Goal: Task Accomplishment & Management: Complete application form

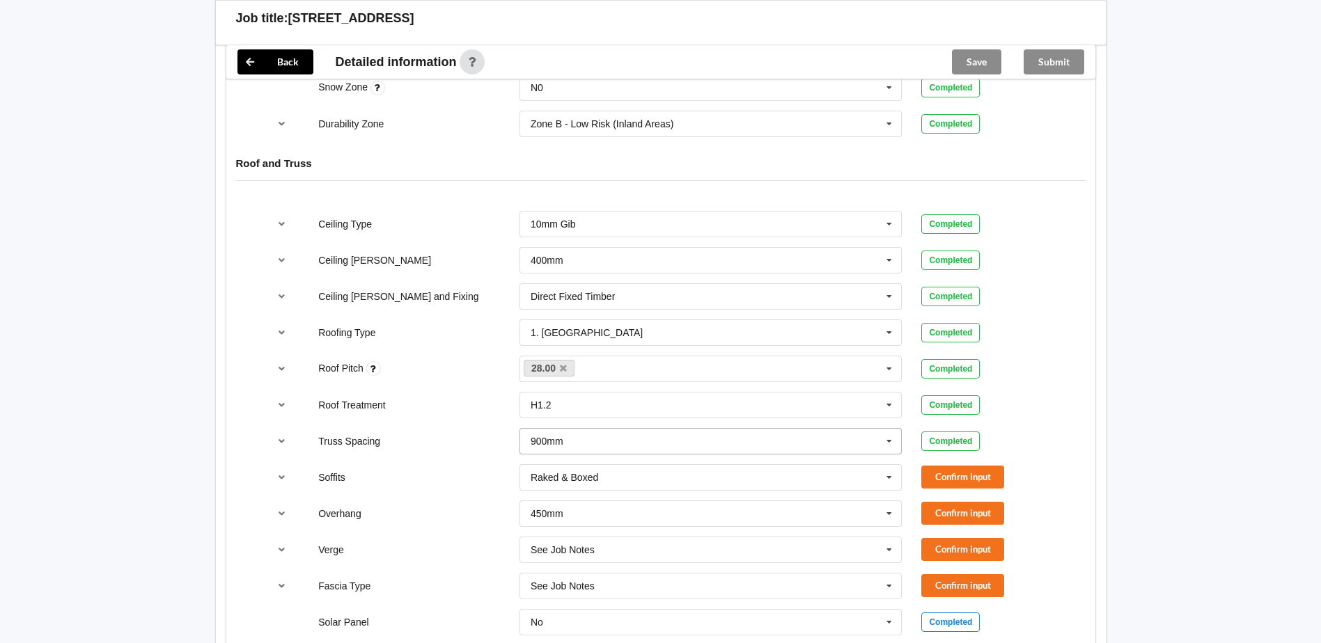
scroll to position [766, 0]
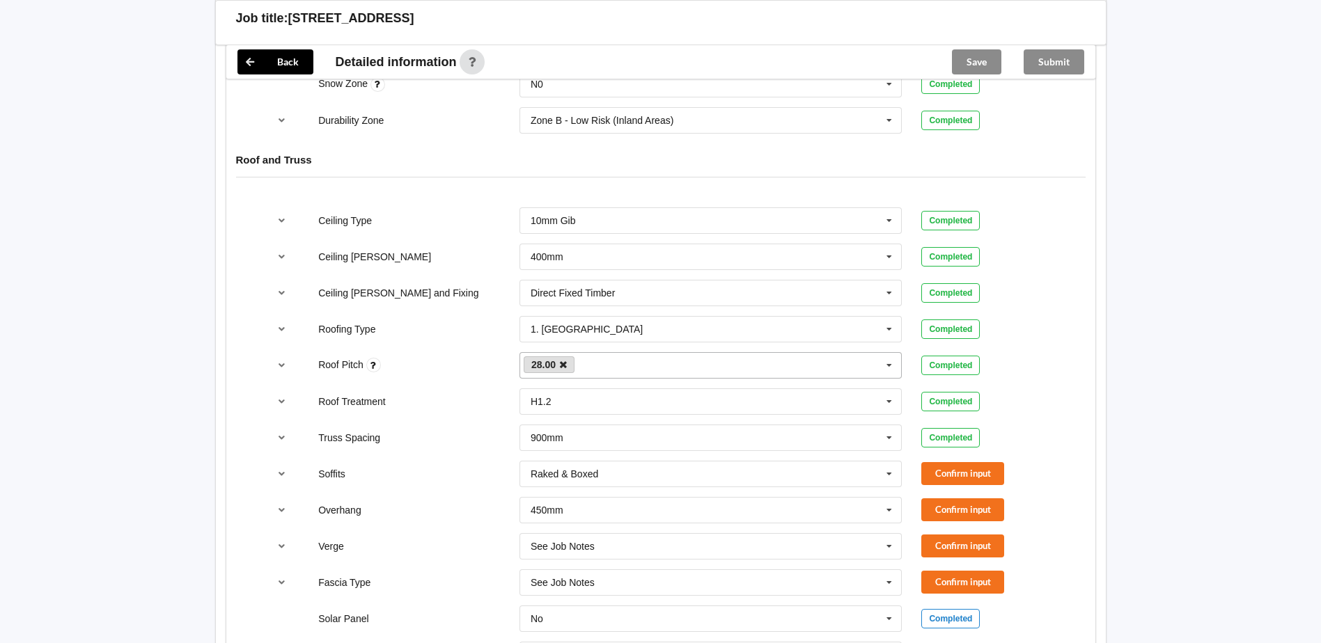
click at [565, 369] on icon at bounding box center [563, 365] width 7 height 9
click at [578, 363] on div "27.50 28.00 None" at bounding box center [711, 365] width 383 height 26
type input "27.5"
click at [563, 392] on b "27.5" at bounding box center [558, 391] width 19 height 11
click at [1205, 394] on div "Back Delete Job title: 3 BARBERRY DRIVE Customer name : Specific customer templ…" at bounding box center [660, 128] width 1321 height 1789
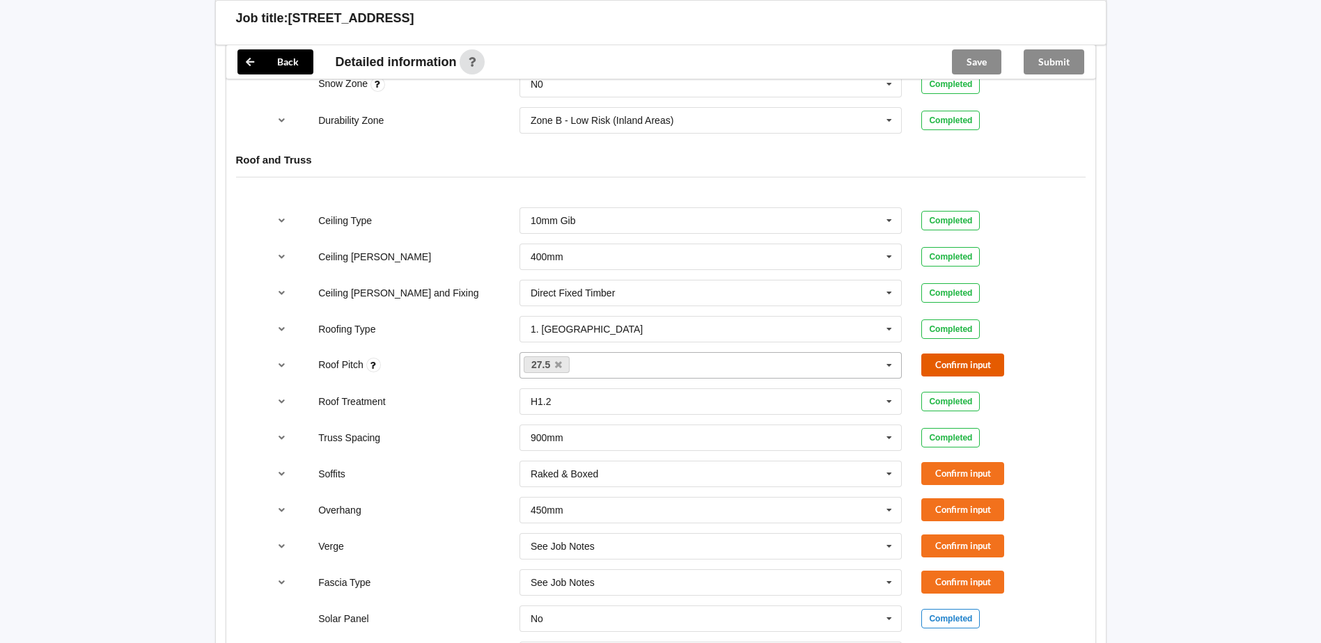
click at [998, 366] on button "Confirm input" at bounding box center [962, 365] width 83 height 23
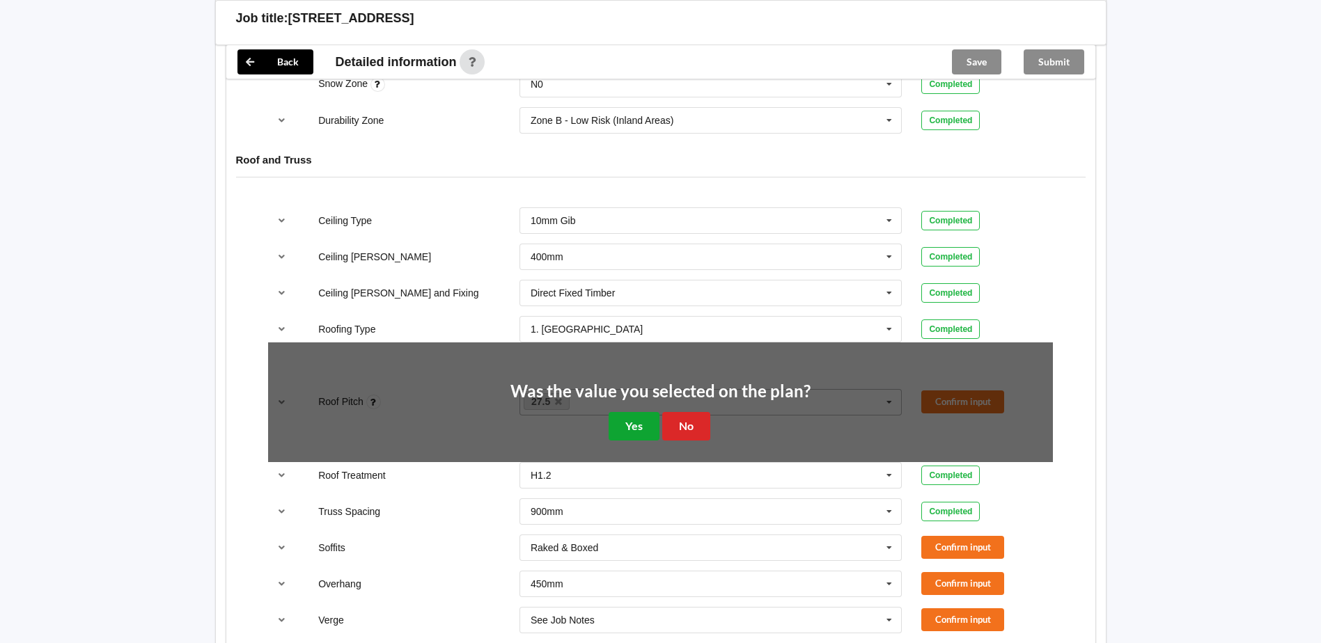
click at [620, 422] on button "Yes" at bounding box center [634, 426] width 51 height 29
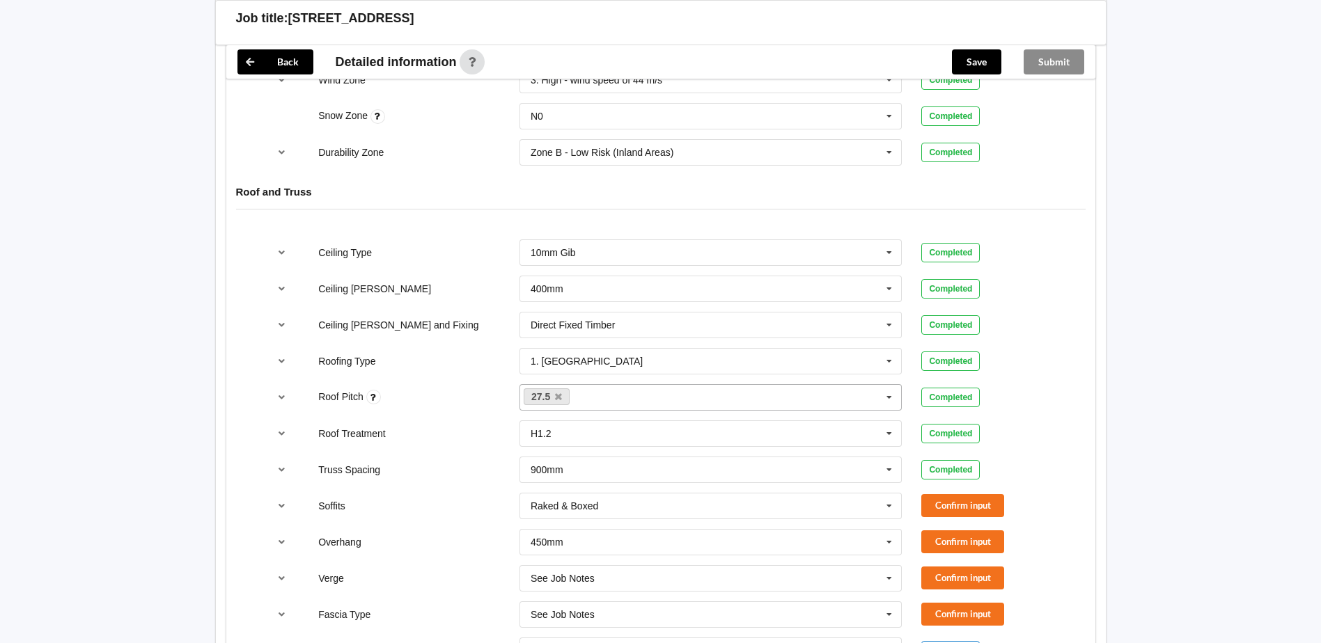
scroll to position [836, 0]
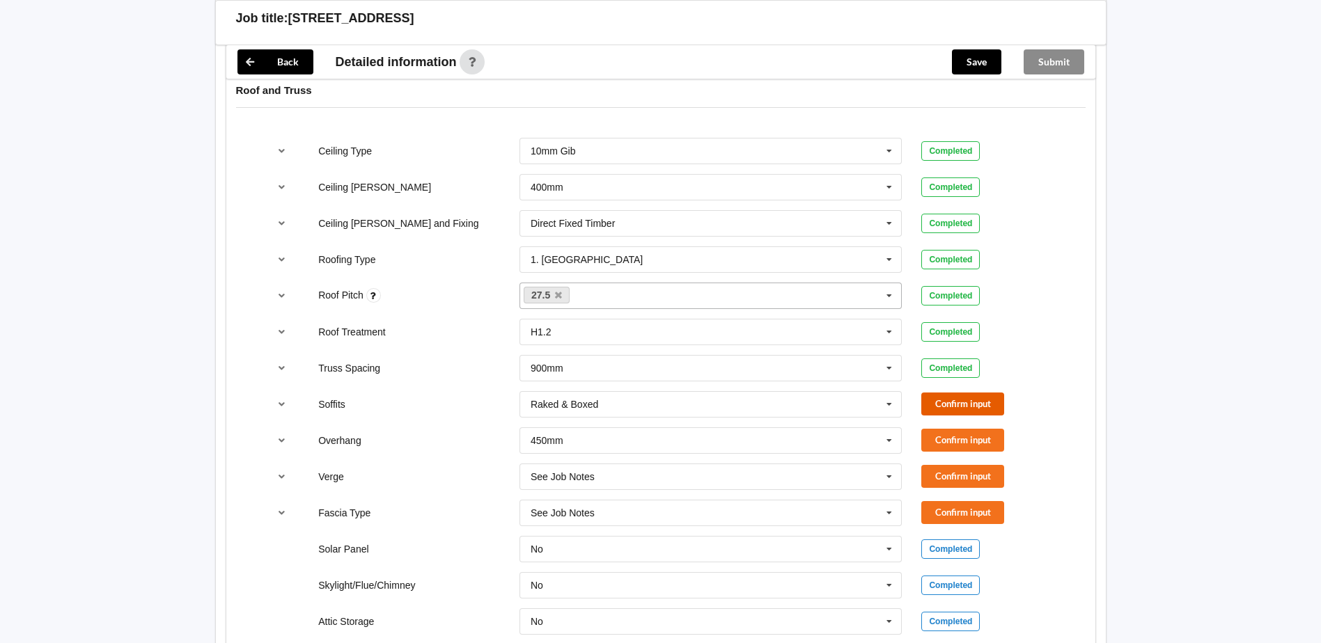
click at [938, 409] on button "Confirm input" at bounding box center [962, 404] width 83 height 23
click at [901, 439] on input "text" at bounding box center [712, 440] width 382 height 25
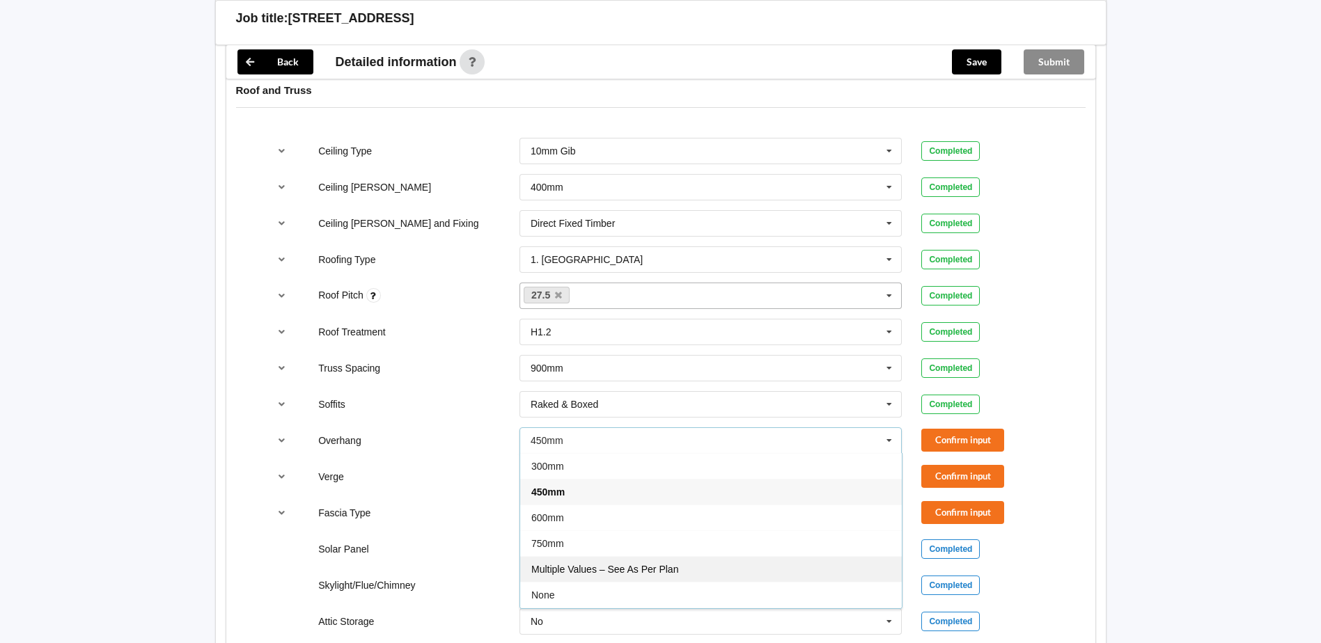
click at [701, 575] on div "Multiple Values – See As Per Plan" at bounding box center [711, 569] width 382 height 26
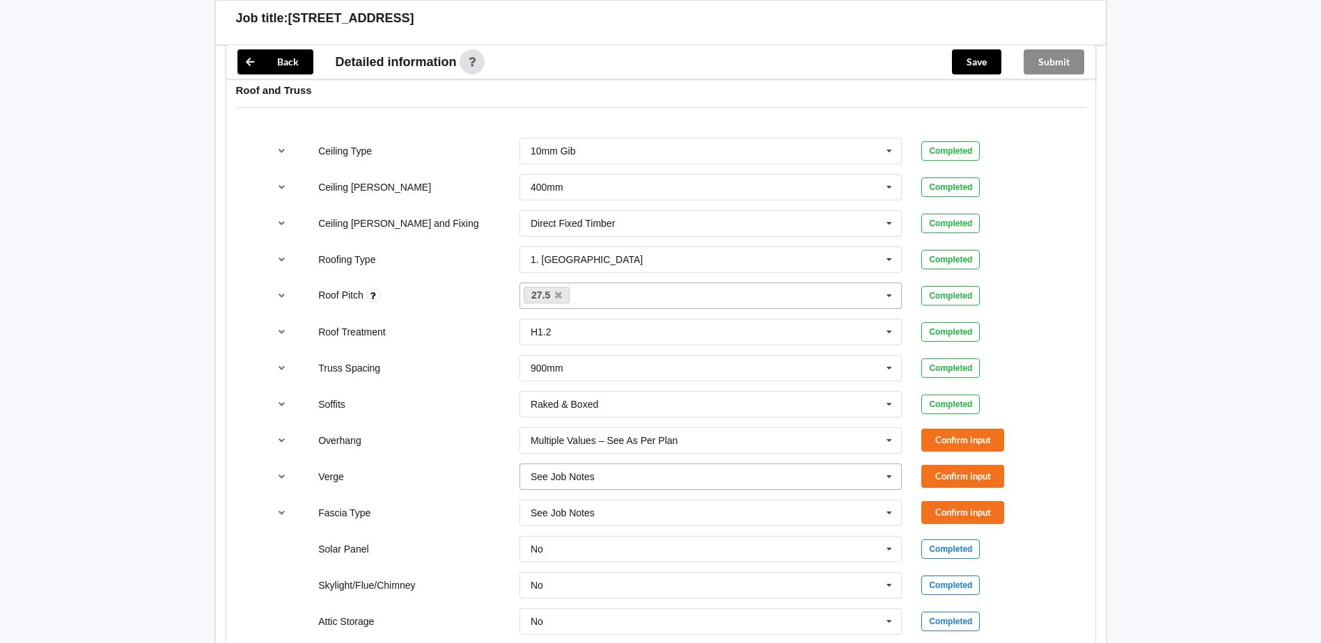
click at [732, 481] on input "text" at bounding box center [712, 476] width 382 height 25
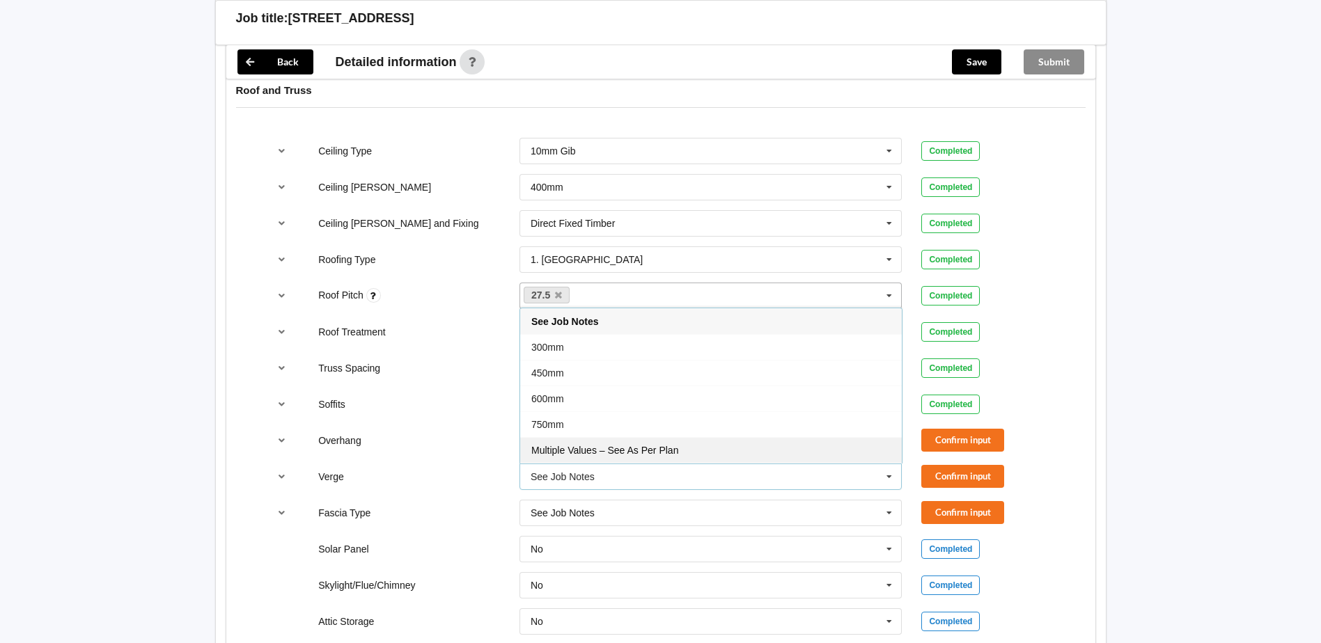
click at [716, 455] on div "Multiple Values – See As Per Plan" at bounding box center [711, 450] width 382 height 26
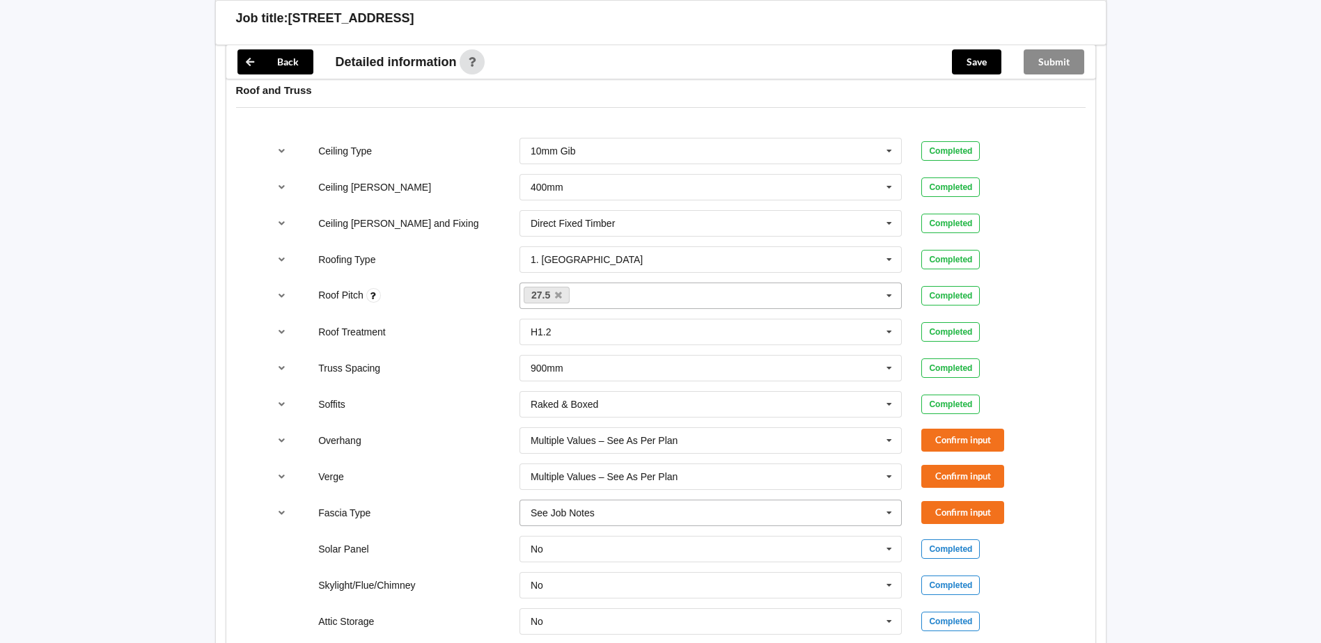
click at [695, 513] on input "text" at bounding box center [712, 513] width 382 height 25
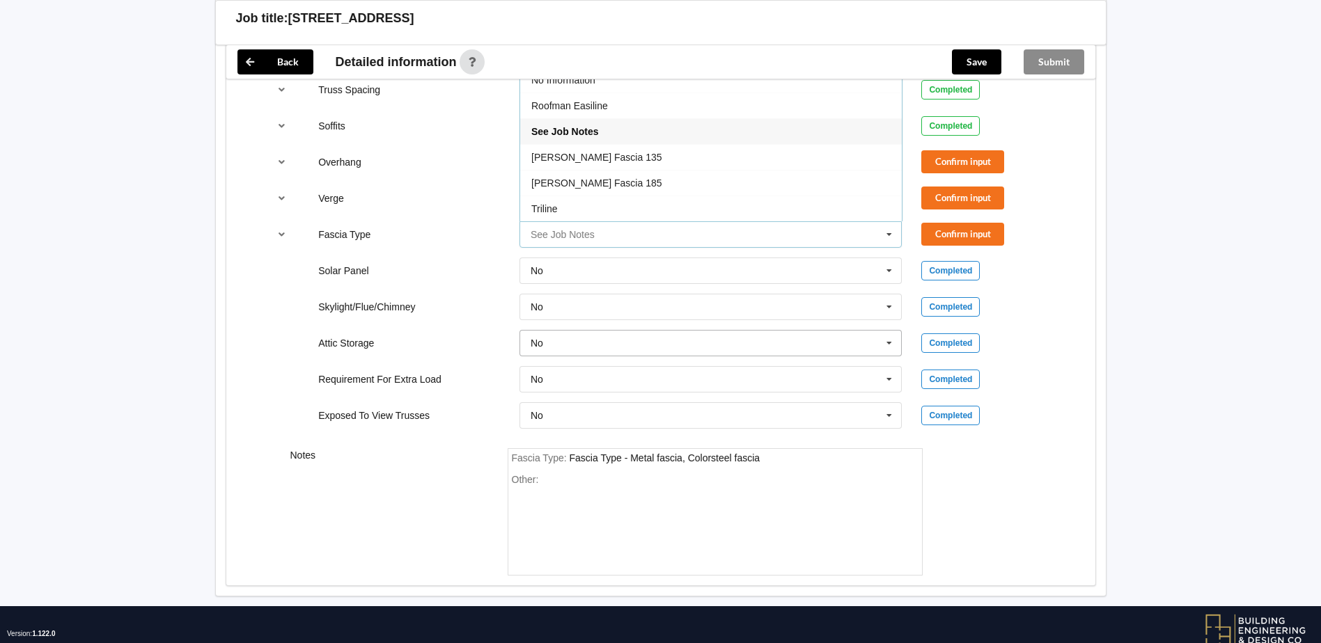
scroll to position [905, 0]
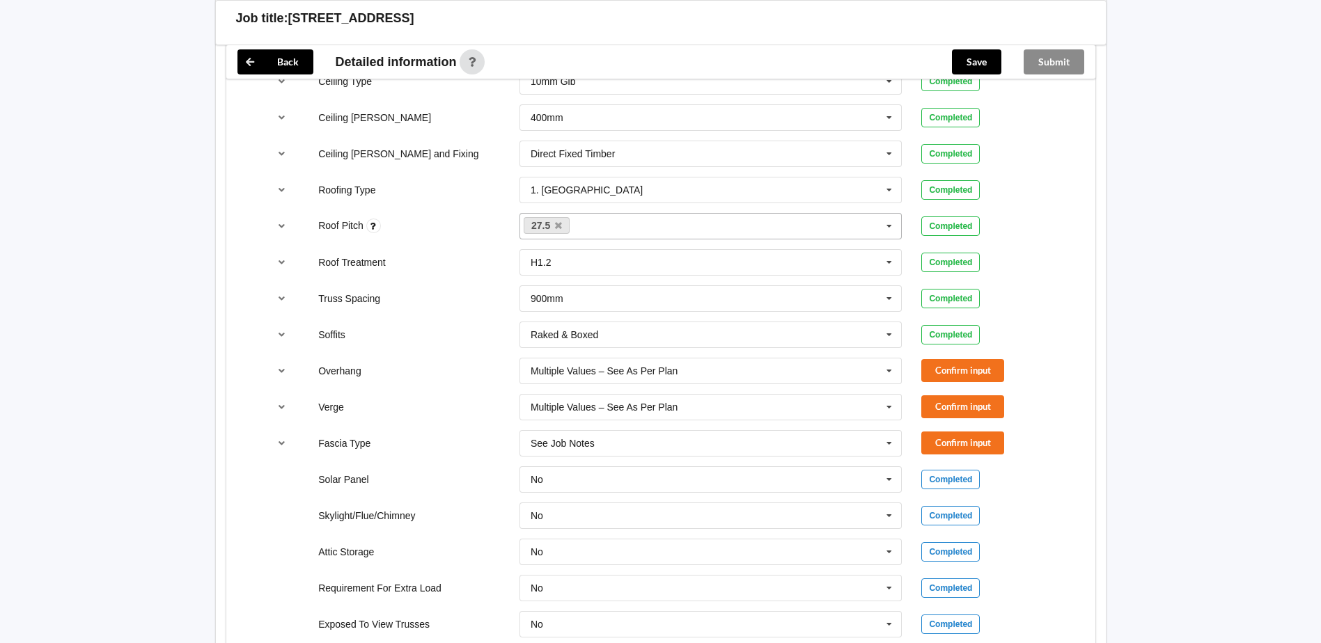
click at [416, 405] on div "Verge" at bounding box center [409, 407] width 201 height 14
click at [870, 443] on input "text" at bounding box center [712, 443] width 382 height 25
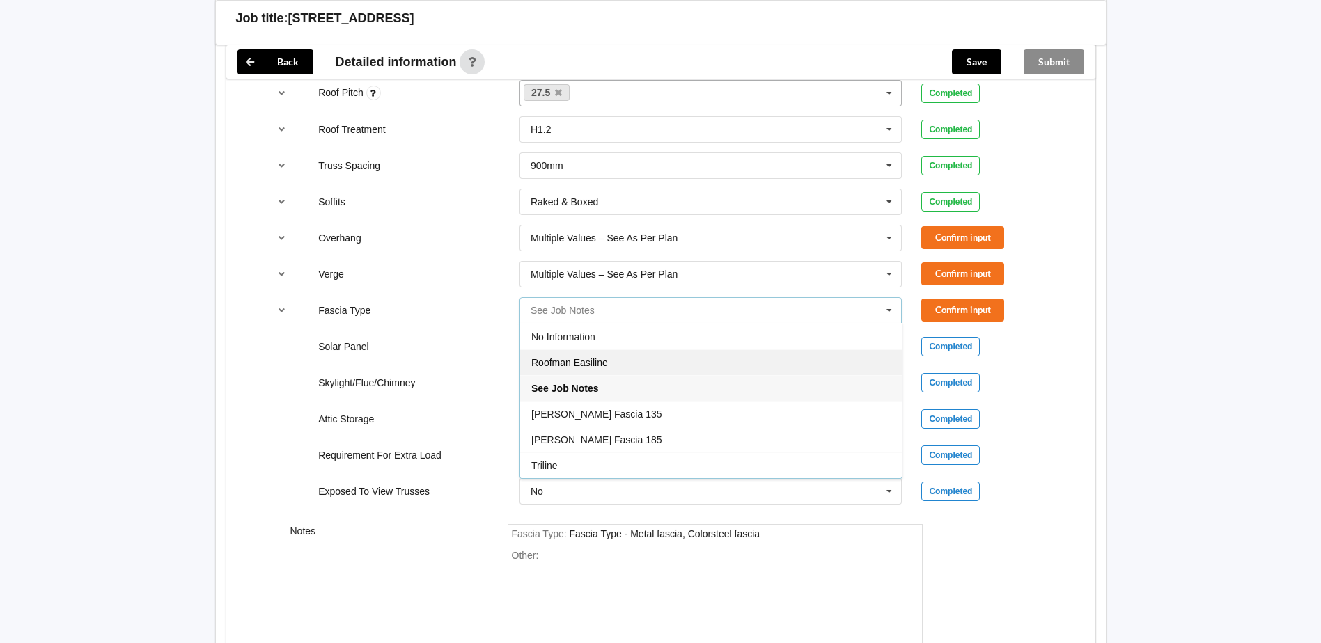
scroll to position [1045, 0]
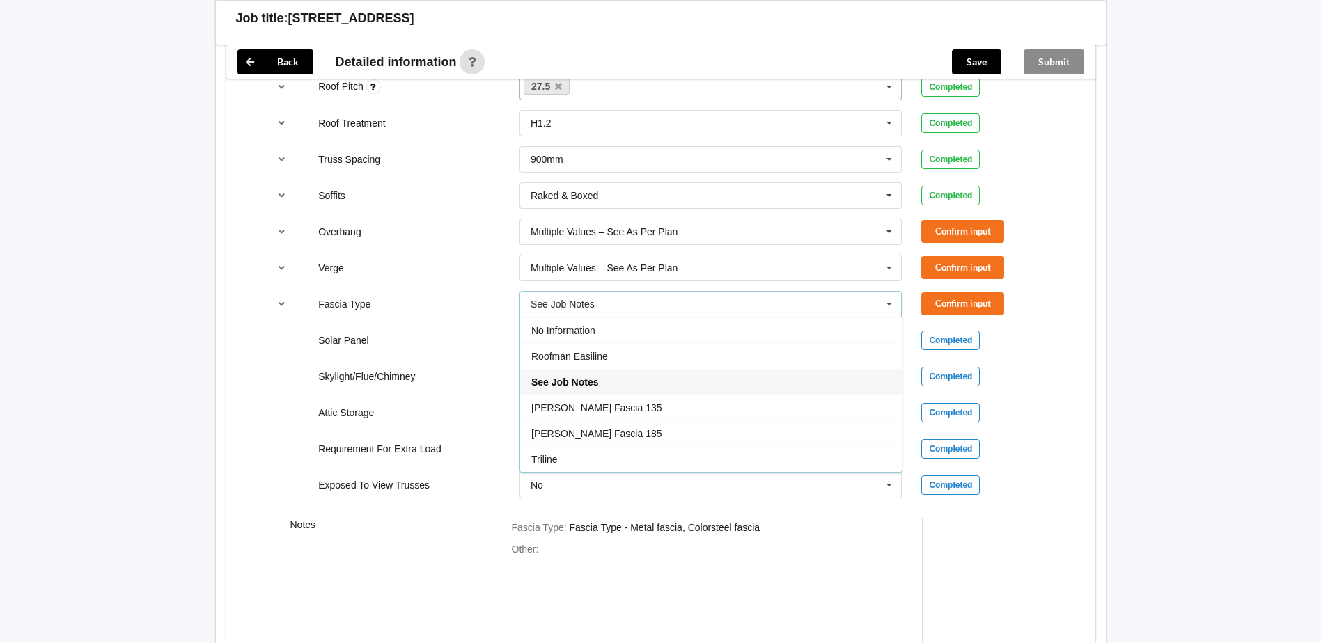
click at [430, 370] on div "Skylight/Flue/Chimney" at bounding box center [409, 377] width 201 height 14
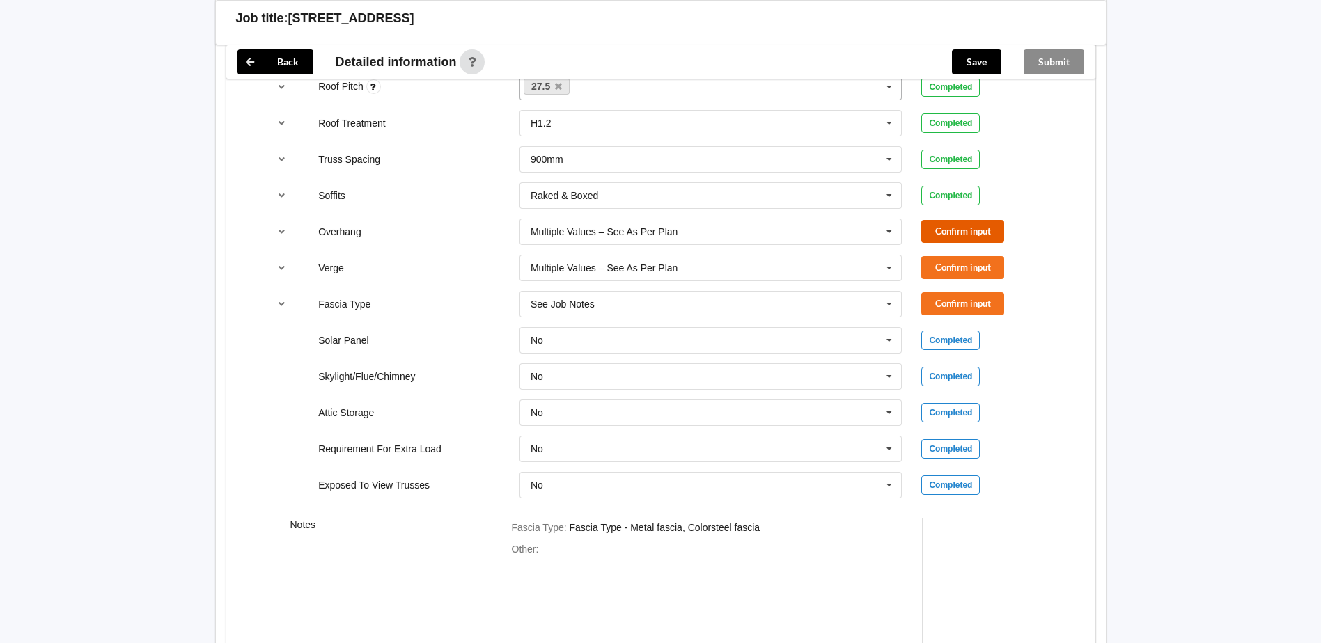
click at [963, 243] on button "Confirm input" at bounding box center [962, 231] width 83 height 23
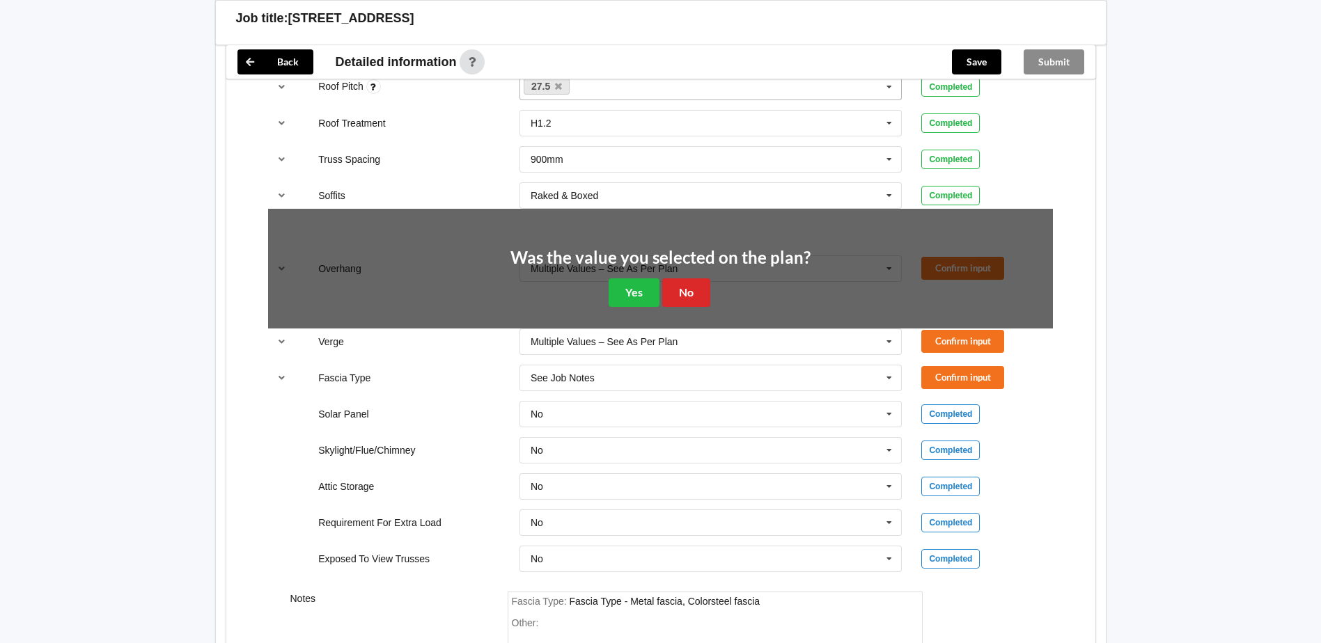
click at [659, 290] on div "Was the value you selected on the plan? Yes No" at bounding box center [660, 278] width 300 height 58
drag, startPoint x: 640, startPoint y: 288, endPoint x: 808, endPoint y: 278, distance: 168.1
click at [640, 288] on button "Yes" at bounding box center [634, 293] width 51 height 29
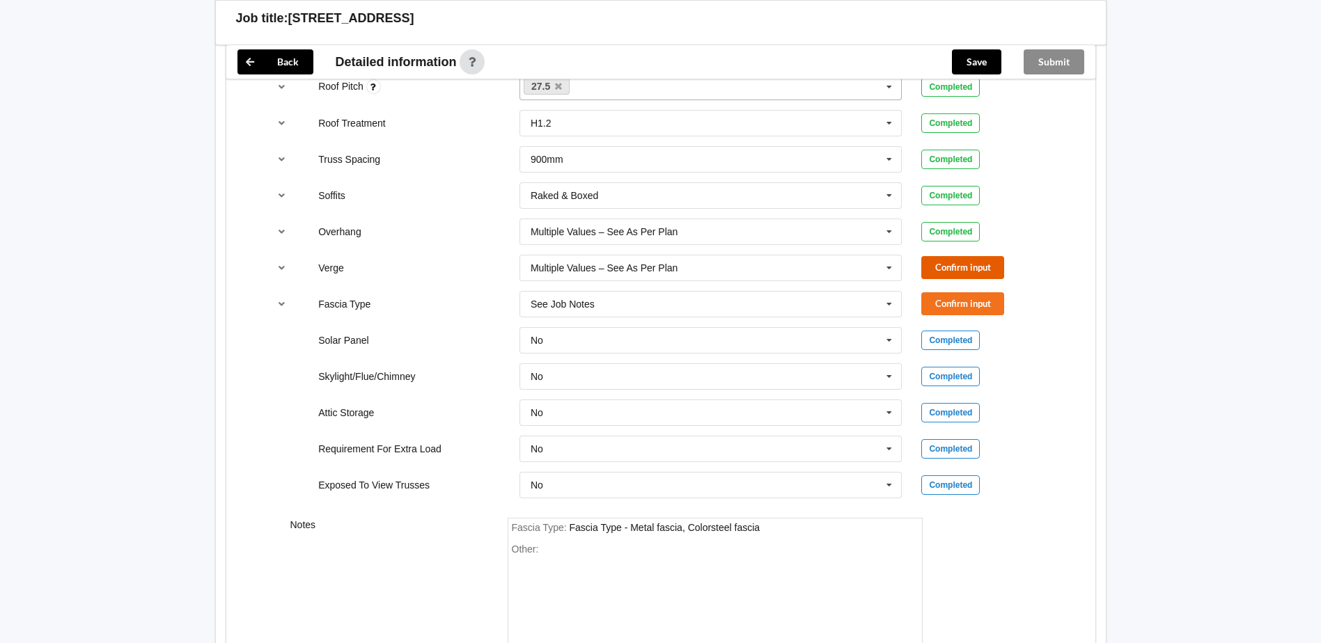
click at [982, 259] on button "Confirm input" at bounding box center [962, 267] width 83 height 23
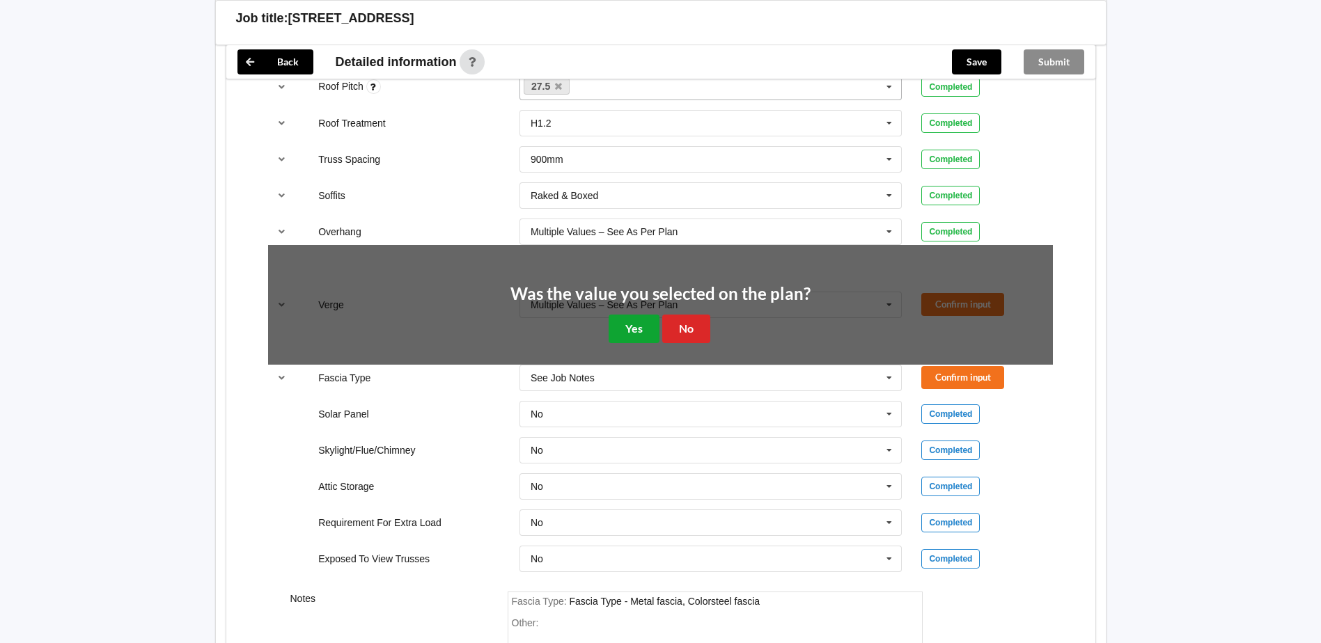
click at [631, 322] on button "Yes" at bounding box center [634, 329] width 51 height 29
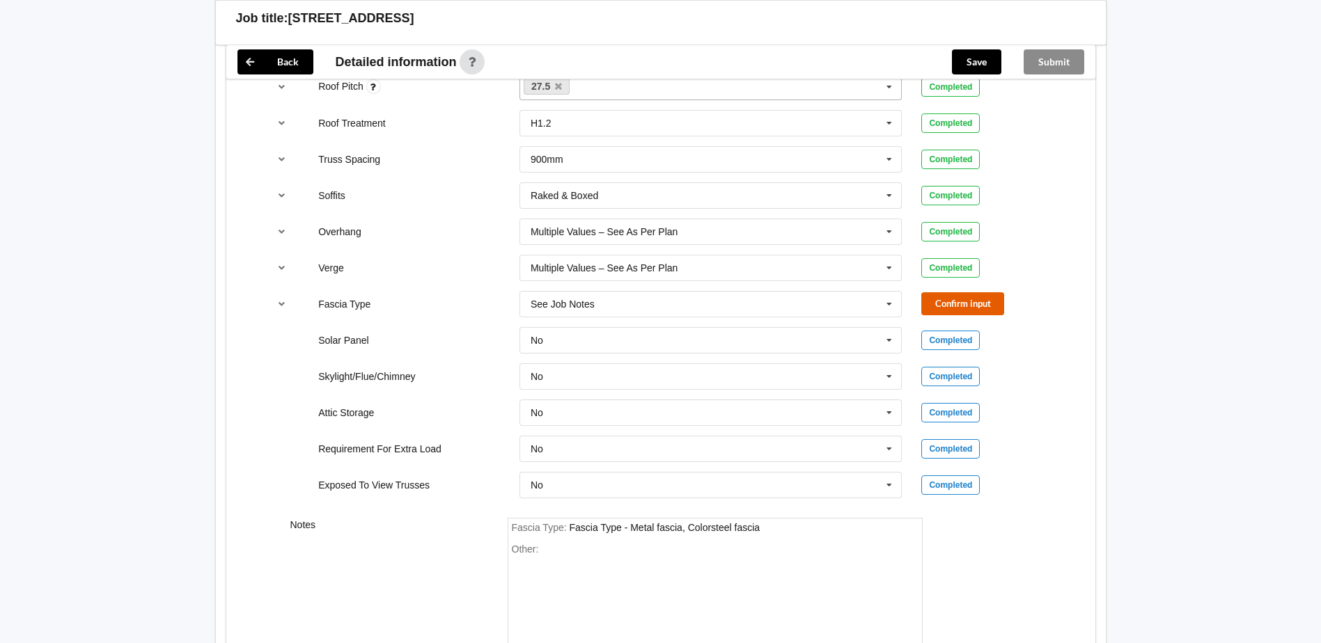
click at [936, 304] on button "Confirm input" at bounding box center [962, 303] width 83 height 23
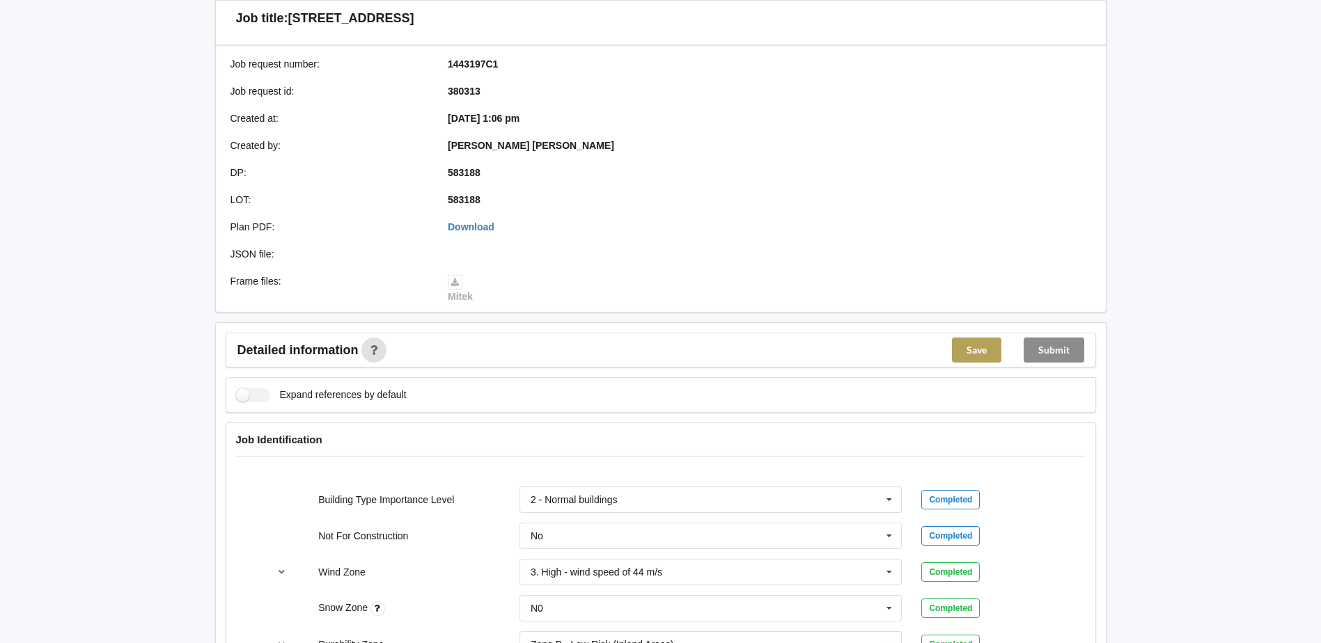
click at [959, 347] on button "Save" at bounding box center [976, 350] width 49 height 25
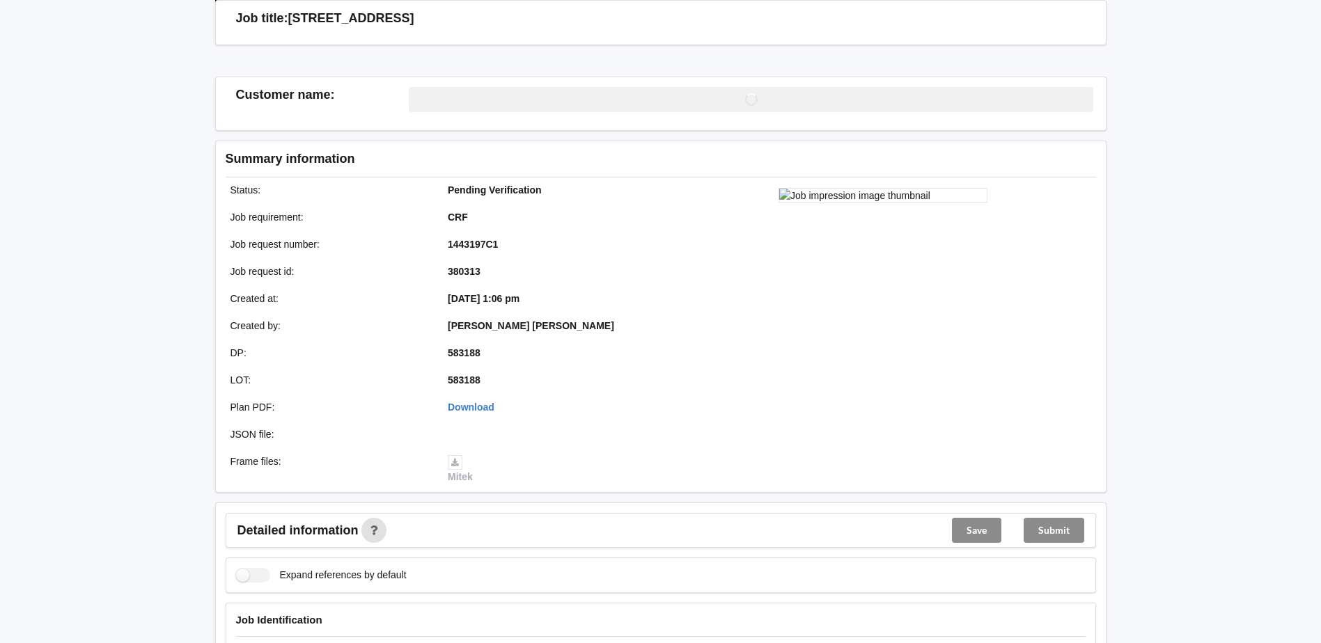
scroll to position [242, 0]
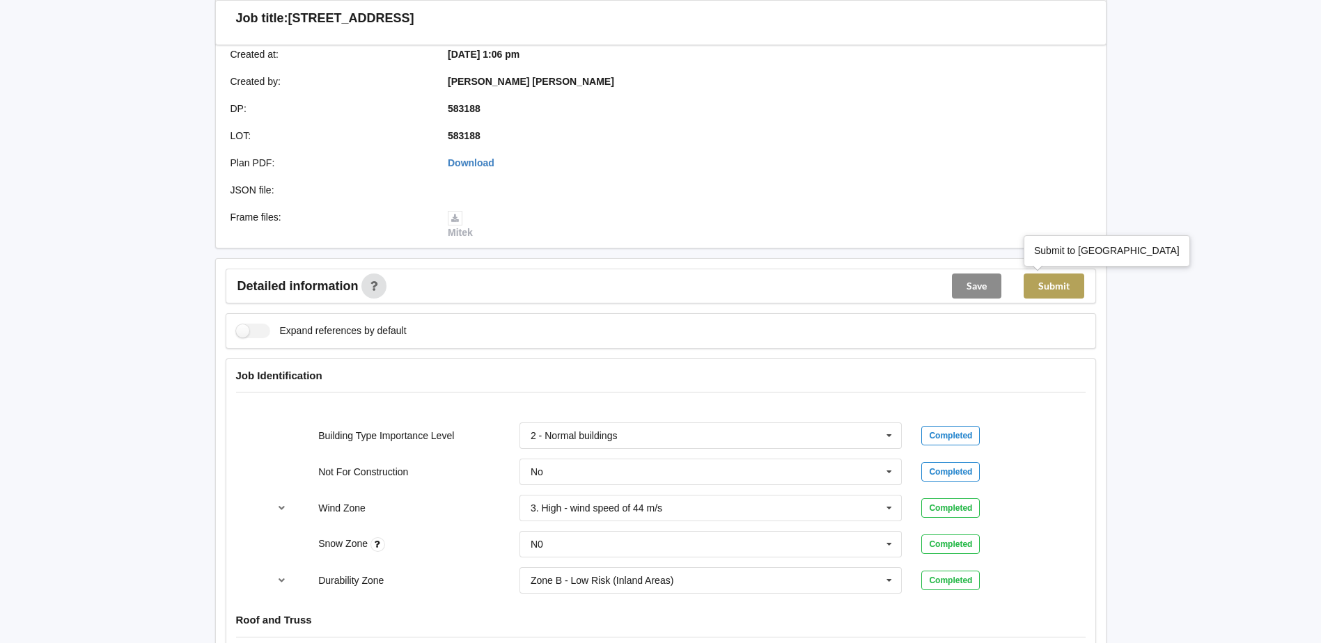
click at [1065, 291] on button "Submit" at bounding box center [1054, 286] width 61 height 25
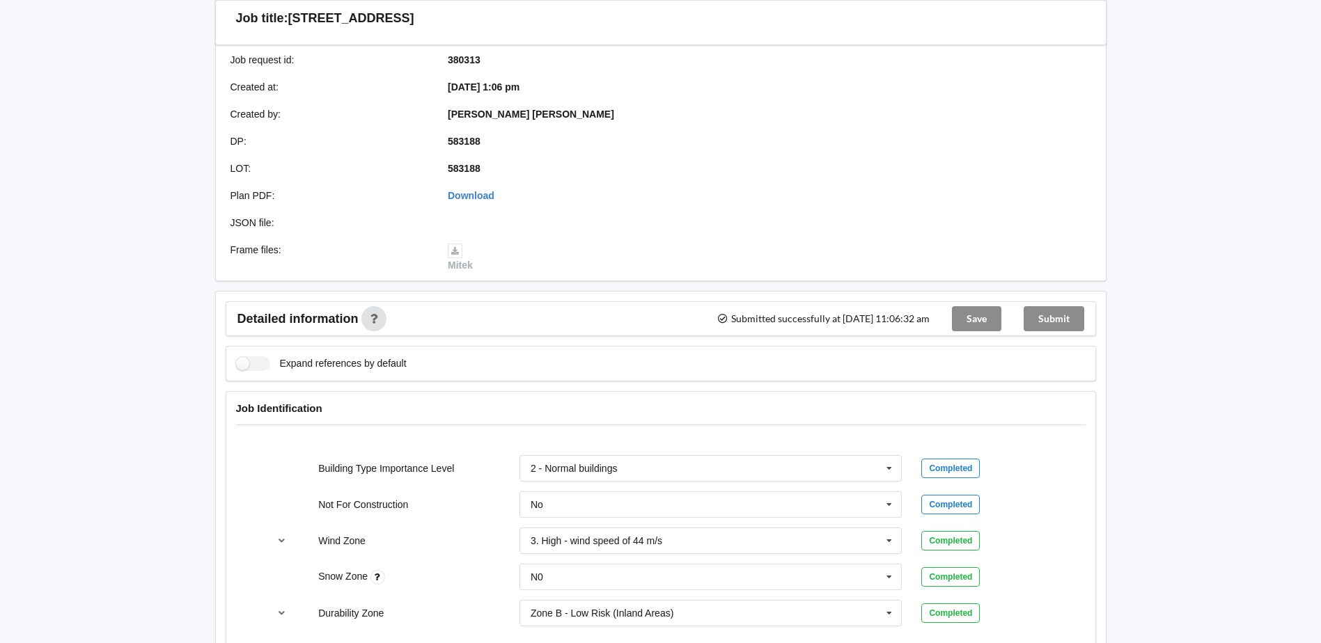
scroll to position [0, 0]
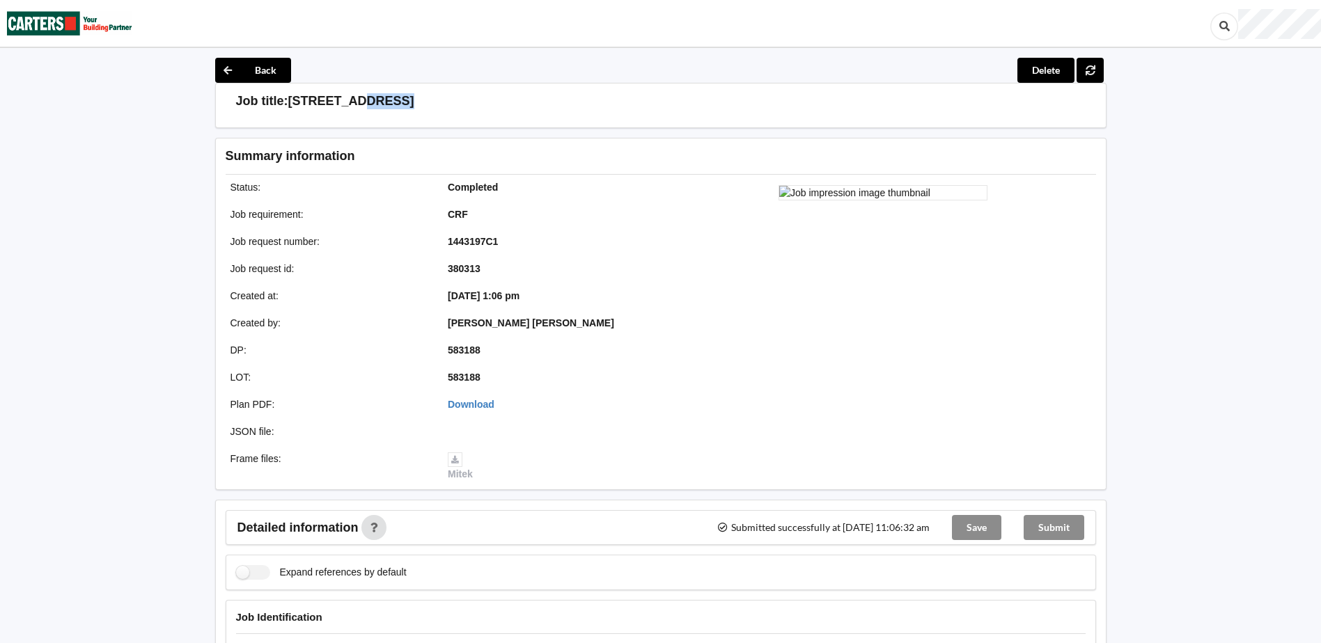
drag, startPoint x: 423, startPoint y: 102, endPoint x: 368, endPoint y: 104, distance: 55.1
click at [368, 104] on div "Job title: [STREET_ADDRESS]" at bounding box center [666, 101] width 860 height 16
drag, startPoint x: 485, startPoint y: 267, endPoint x: 467, endPoint y: 267, distance: 18.1
click at [467, 267] on div "380313" at bounding box center [547, 269] width 218 height 14
drag, startPoint x: 467, startPoint y: 267, endPoint x: 444, endPoint y: 245, distance: 31.0
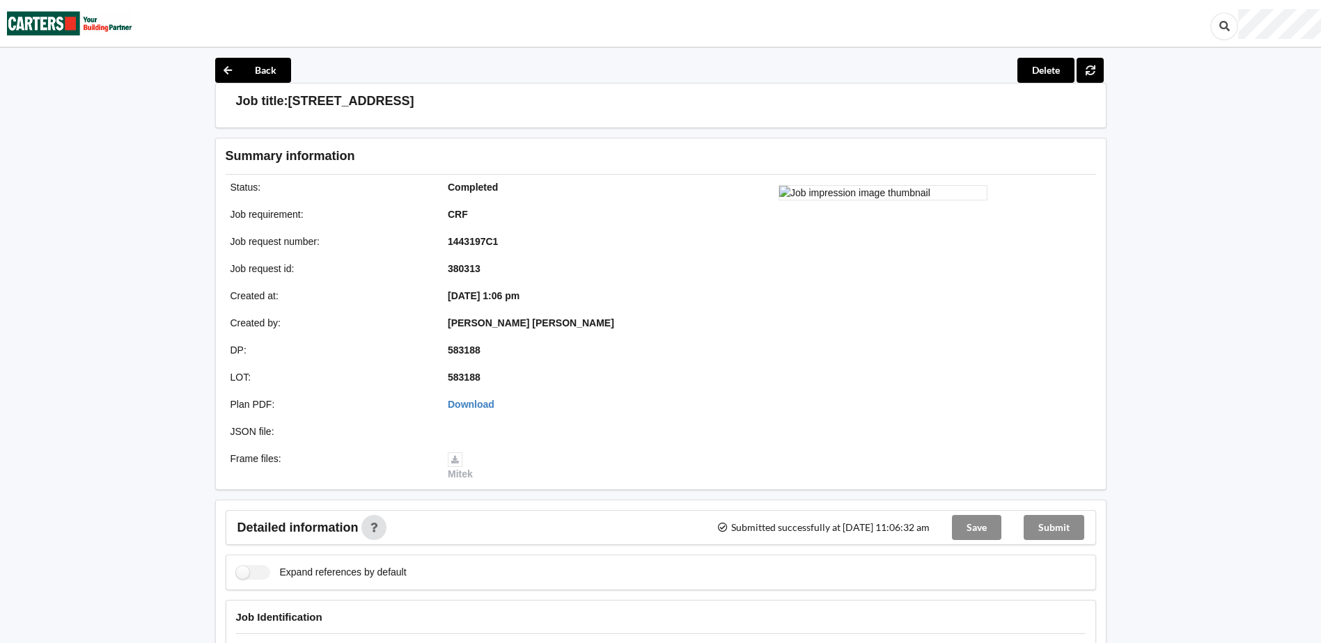
click at [441, 249] on div "Job request number : 1443197C1" at bounding box center [438, 242] width 445 height 24
drag, startPoint x: 451, startPoint y: 239, endPoint x: 486, endPoint y: 241, distance: 34.9
click at [486, 241] on b "1443197C1" at bounding box center [473, 241] width 50 height 11
click at [485, 243] on div "1443197C1" at bounding box center [547, 242] width 218 height 14
copy b "1443197"
